Goal: Complete application form

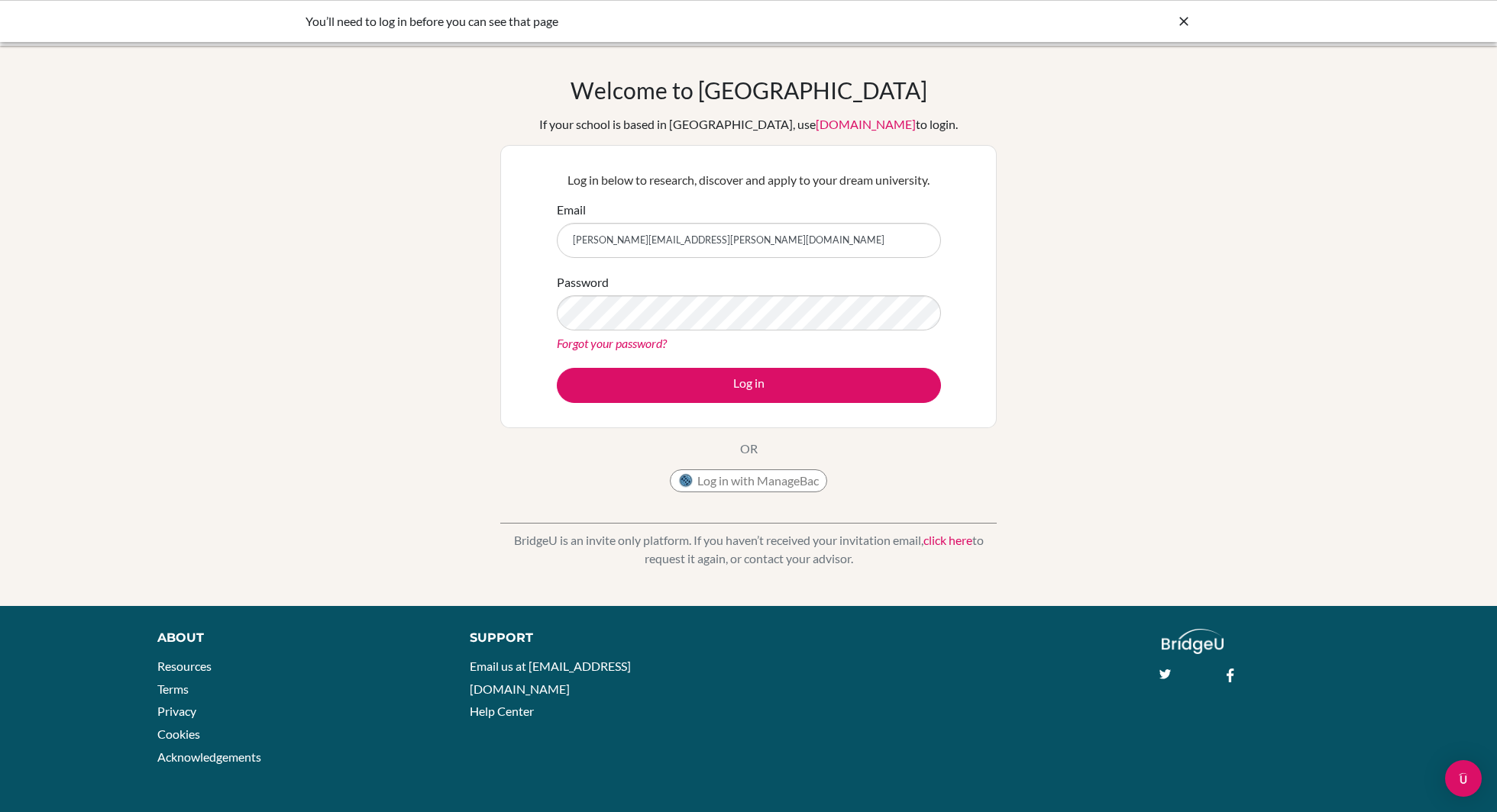
click at [706, 363] on form "Email rachelson.gadiel@amschool.edu.sv Password Forgot your password? Log in" at bounding box center [748, 301] width 384 height 203
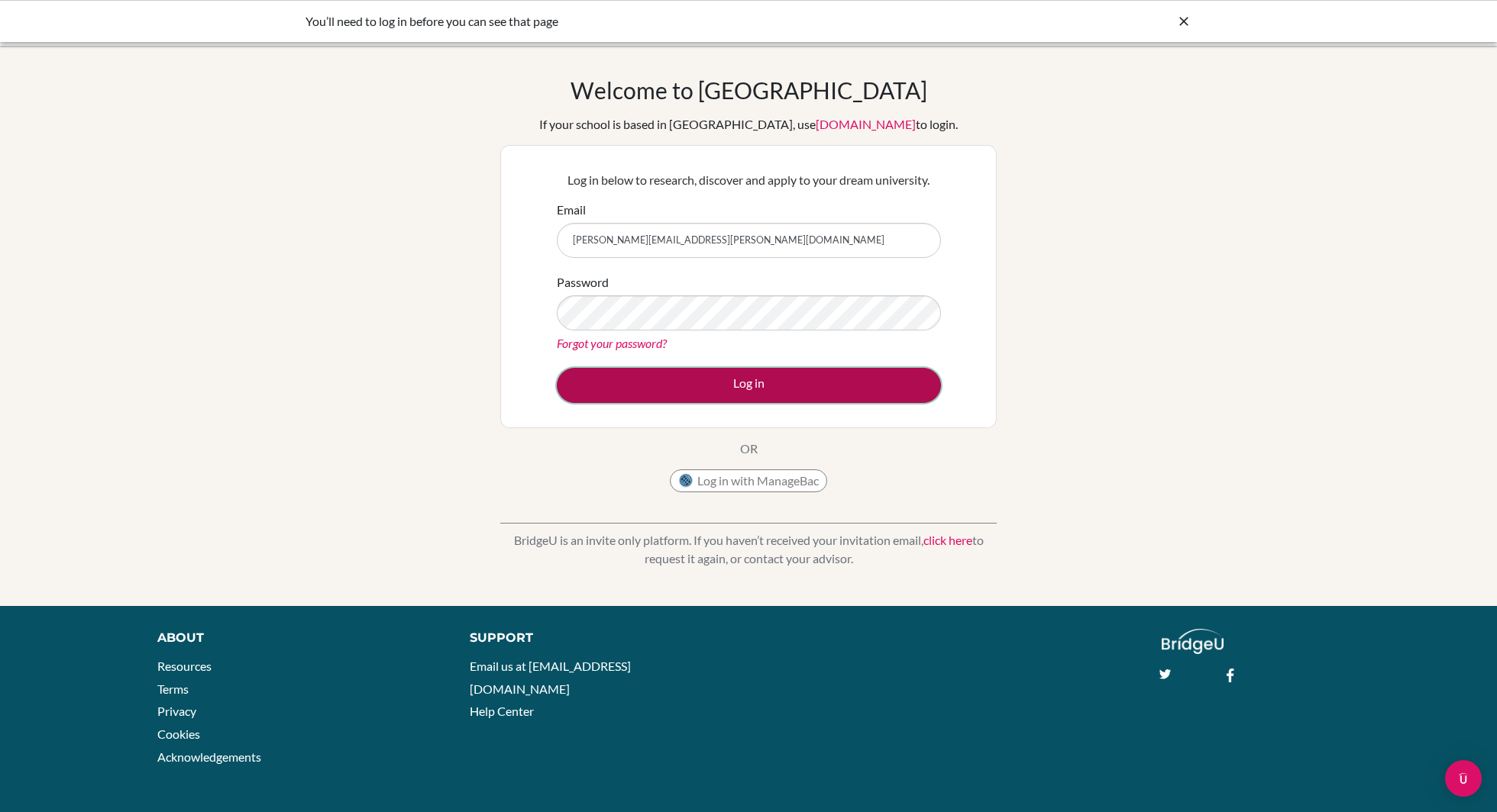
click at [706, 372] on button "Log in" at bounding box center [748, 385] width 384 height 35
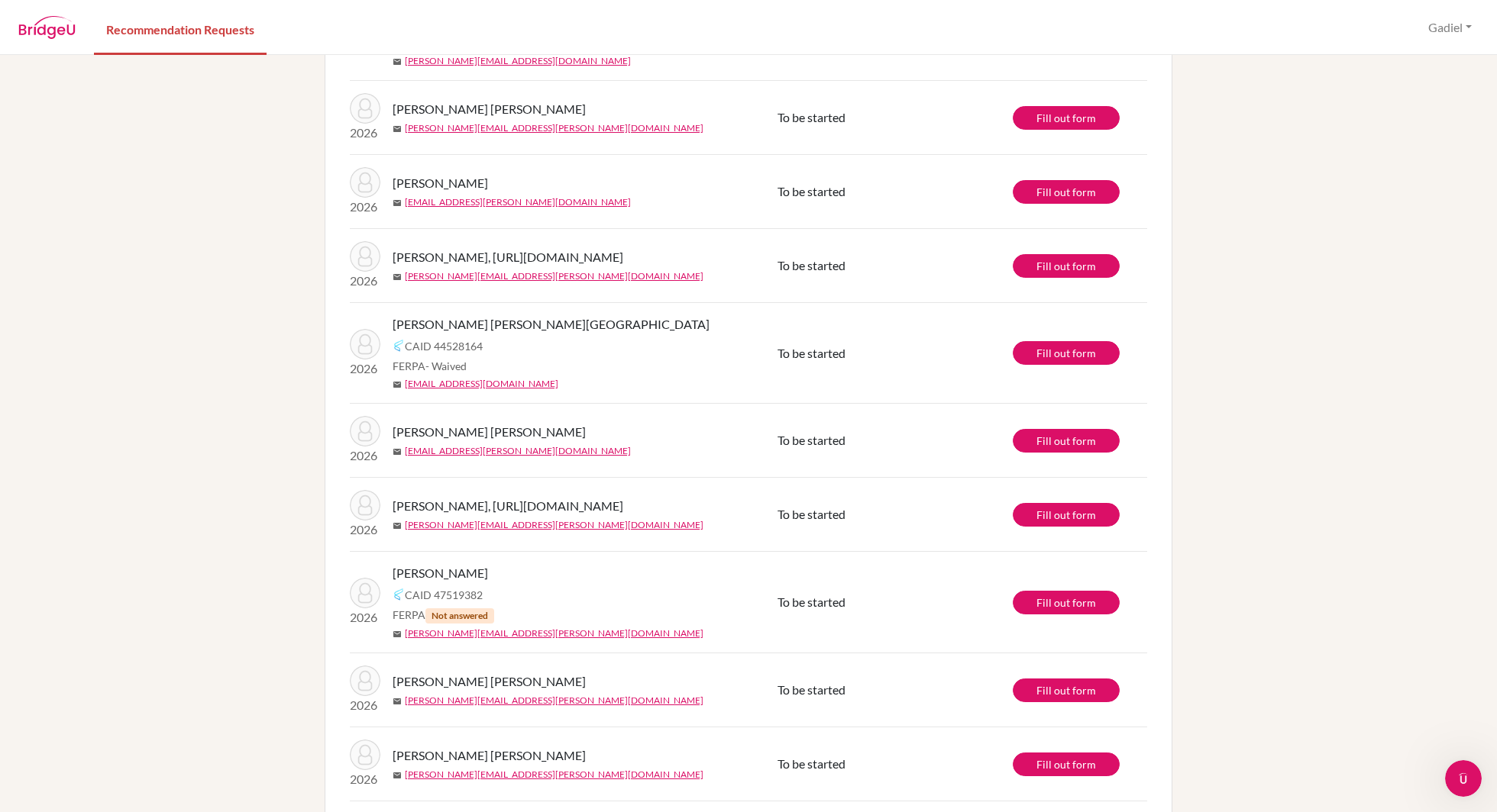
scroll to position [572, 0]
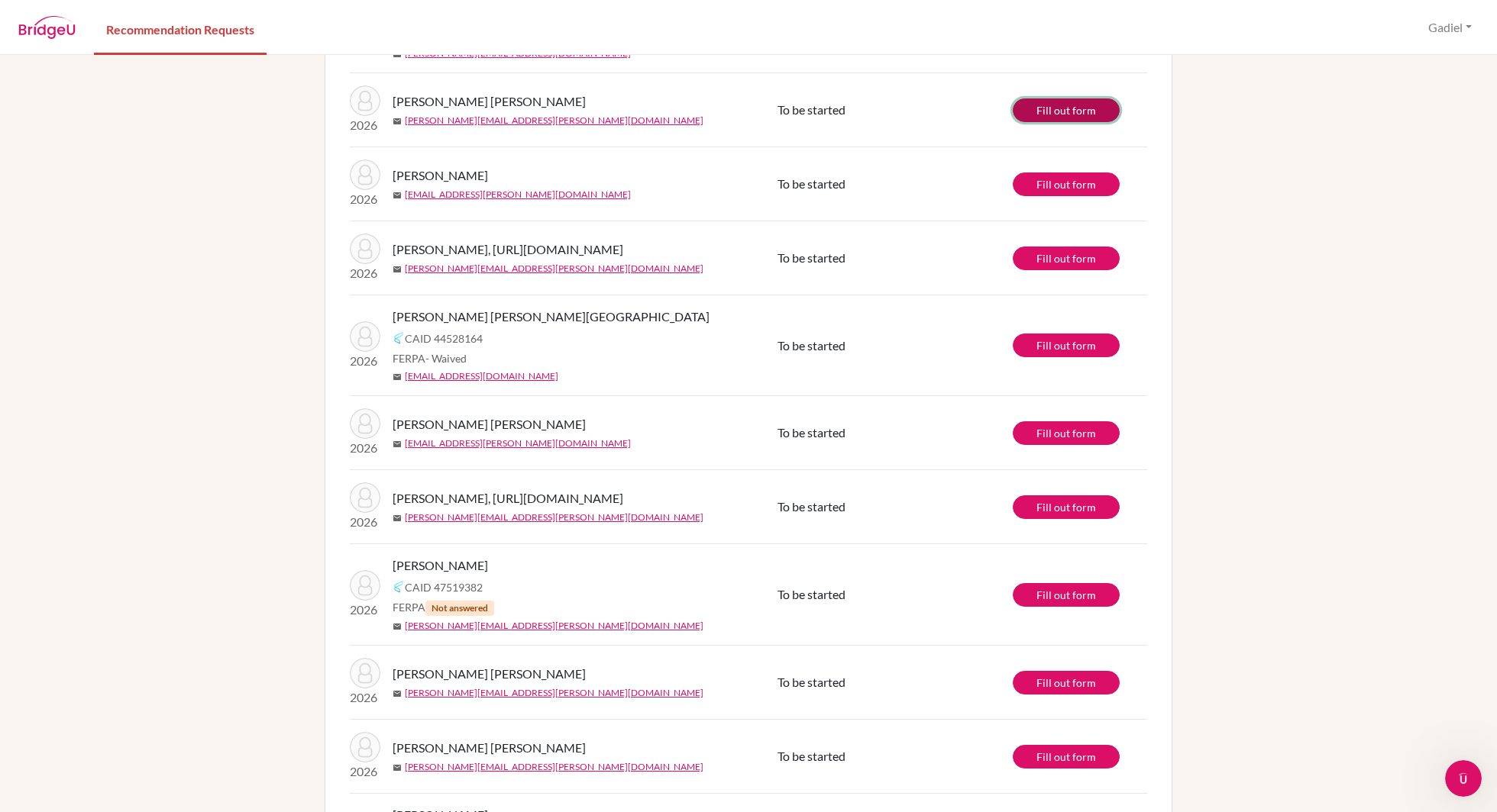
click at [1081, 122] on link "Fill out form" at bounding box center [1066, 110] width 107 height 24
